Goal: Information Seeking & Learning: Learn about a topic

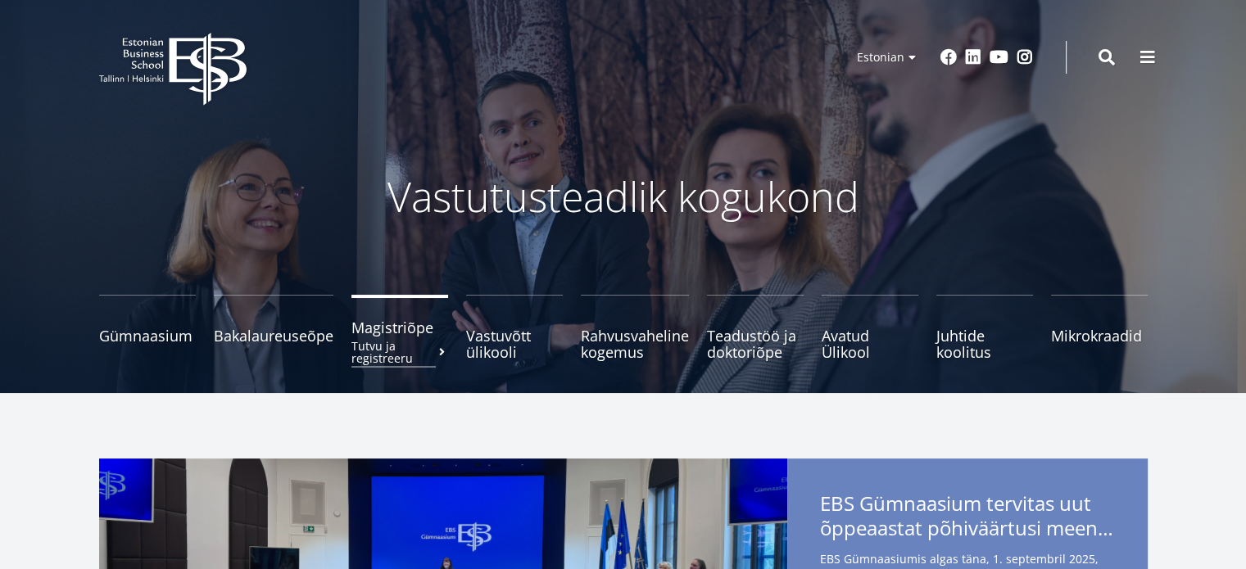
click at [389, 323] on span "Magistriõpe Tutvu ja registreeru" at bounding box center [399, 327] width 97 height 16
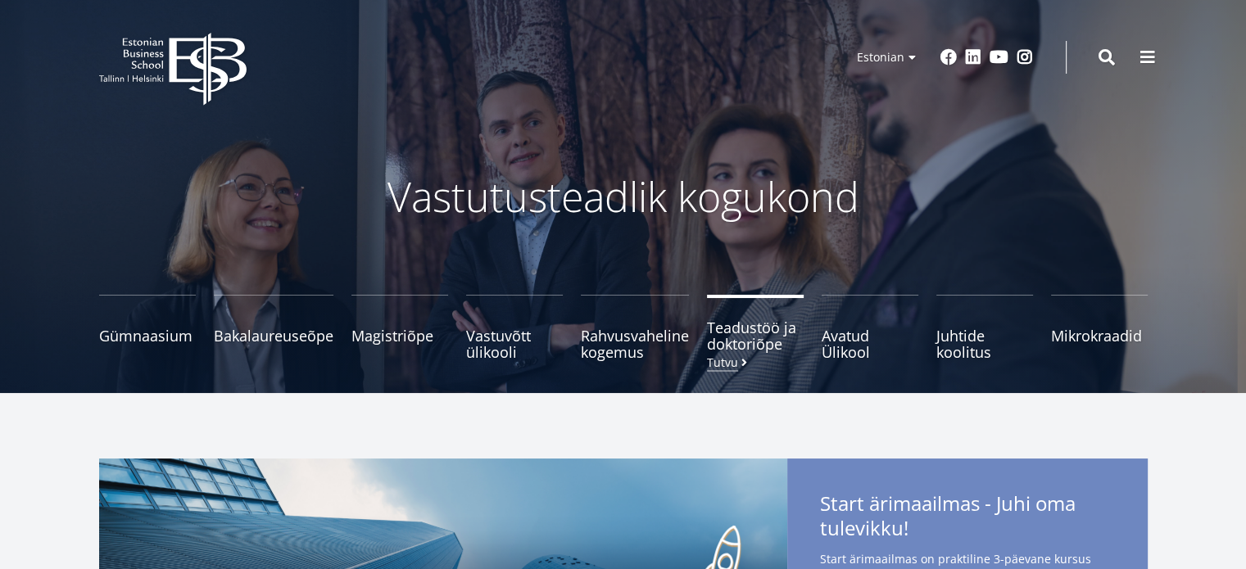
click at [740, 336] on span "Teadustöö ja doktoriõpe Tutvu" at bounding box center [755, 335] width 97 height 33
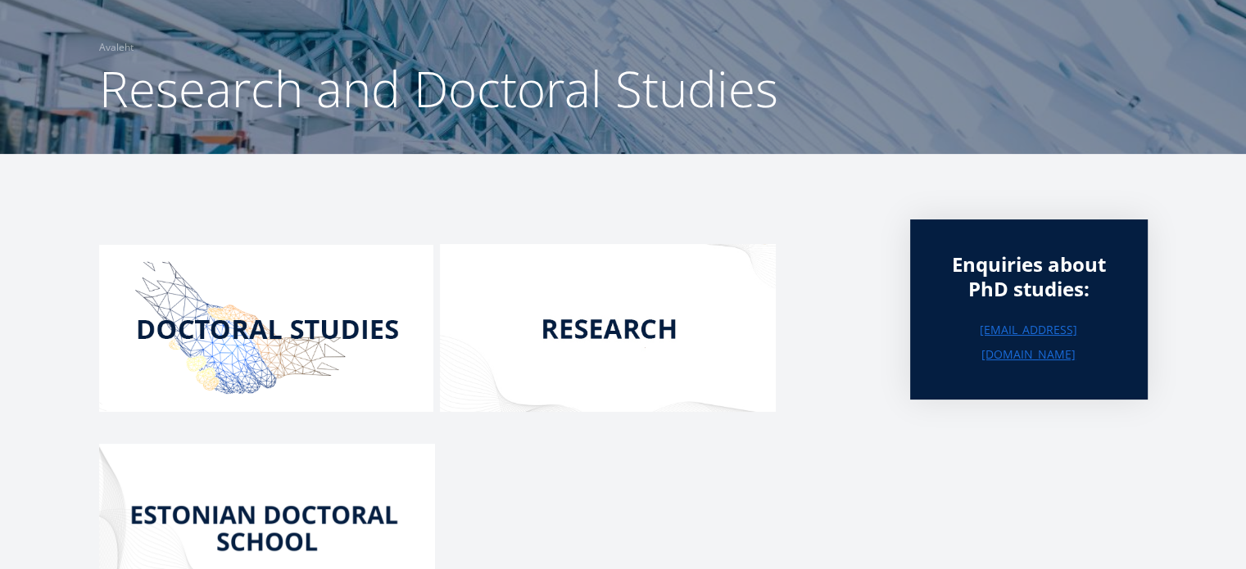
scroll to position [115, 0]
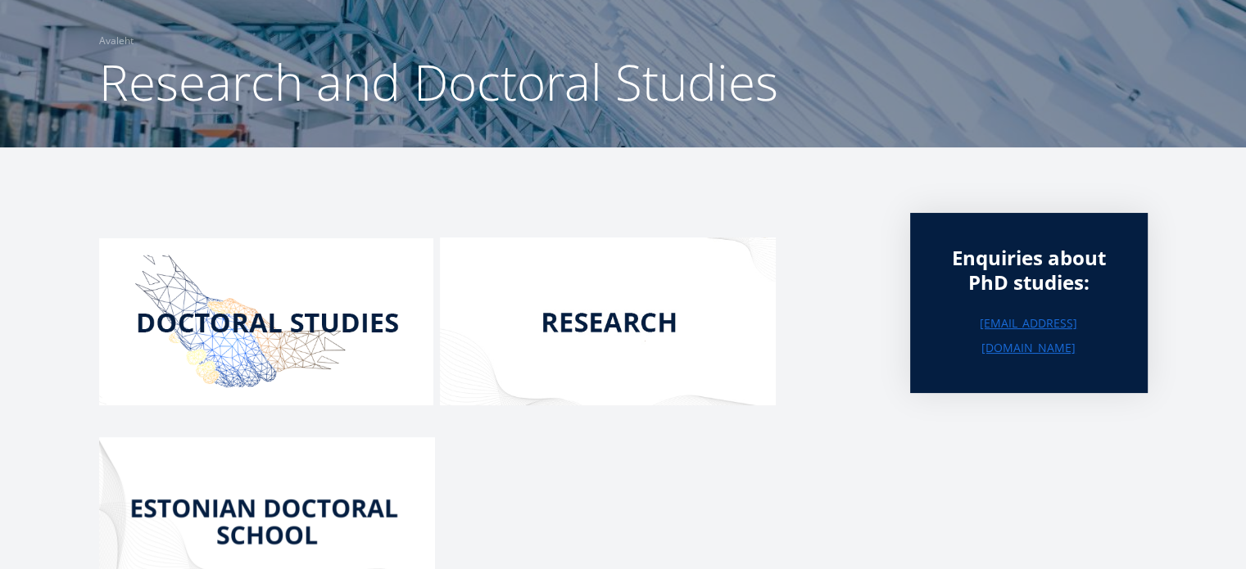
click at [308, 320] on img at bounding box center [266, 321] width 334 height 167
